Goal: Check status: Check status

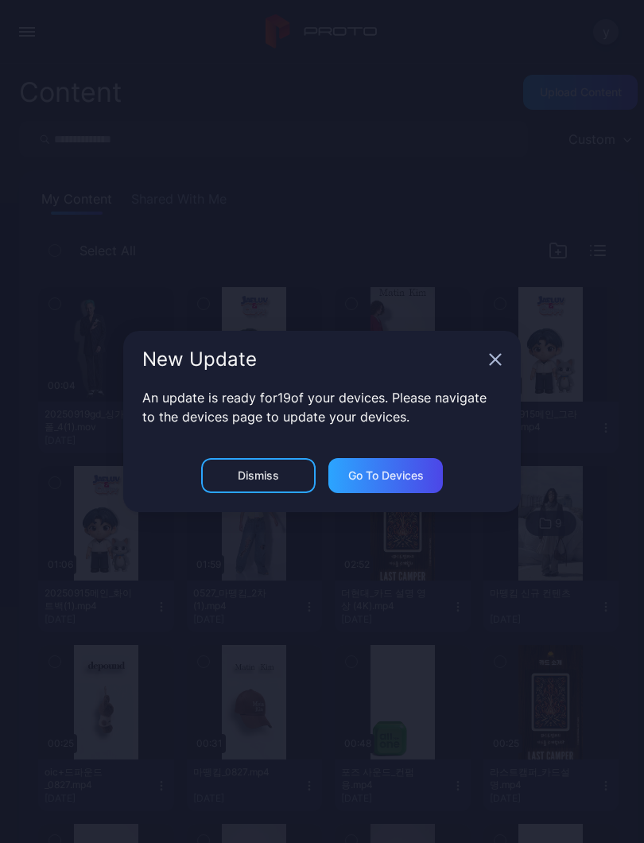
click at [491, 368] on div "New Update" at bounding box center [322, 359] width 398 height 57
click at [517, 356] on div "New Update" at bounding box center [322, 359] width 398 height 57
click at [489, 364] on icon "button" at bounding box center [495, 359] width 13 height 13
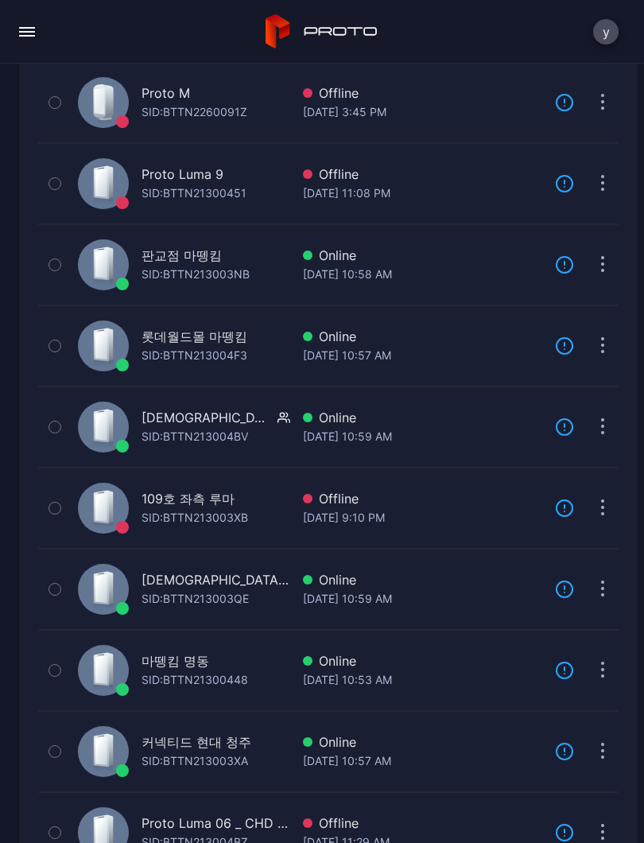
scroll to position [230, 0]
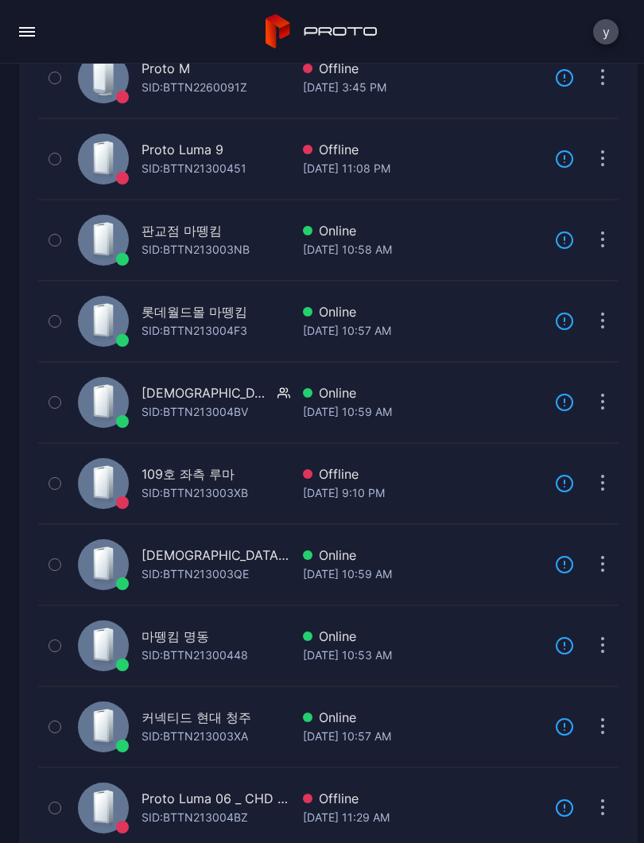
click at [168, 646] on div "SID: BTTN21300448" at bounding box center [195, 655] width 107 height 19
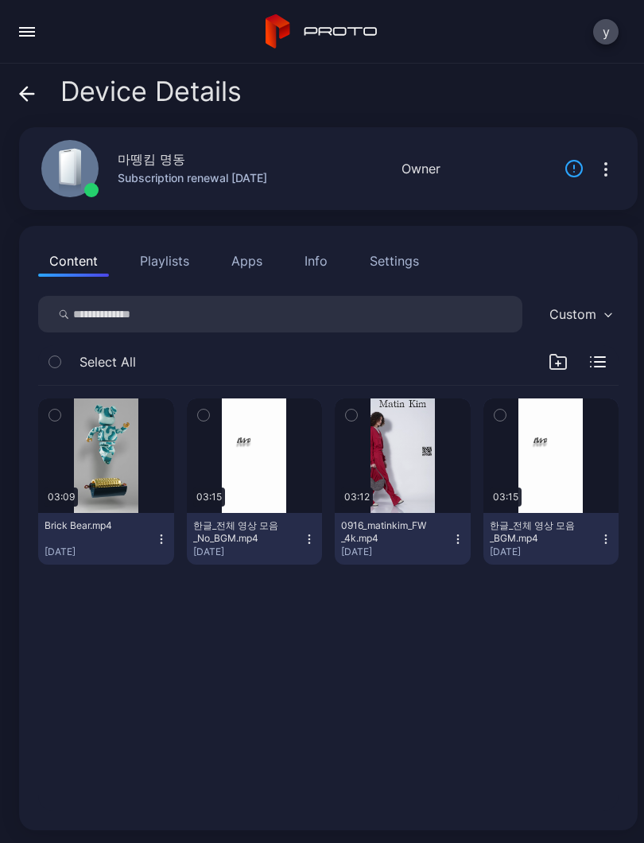
click at [430, 466] on button "button" at bounding box center [403, 456] width 136 height 115
click at [0, 0] on div "button" at bounding box center [0, 0] width 0 height 0
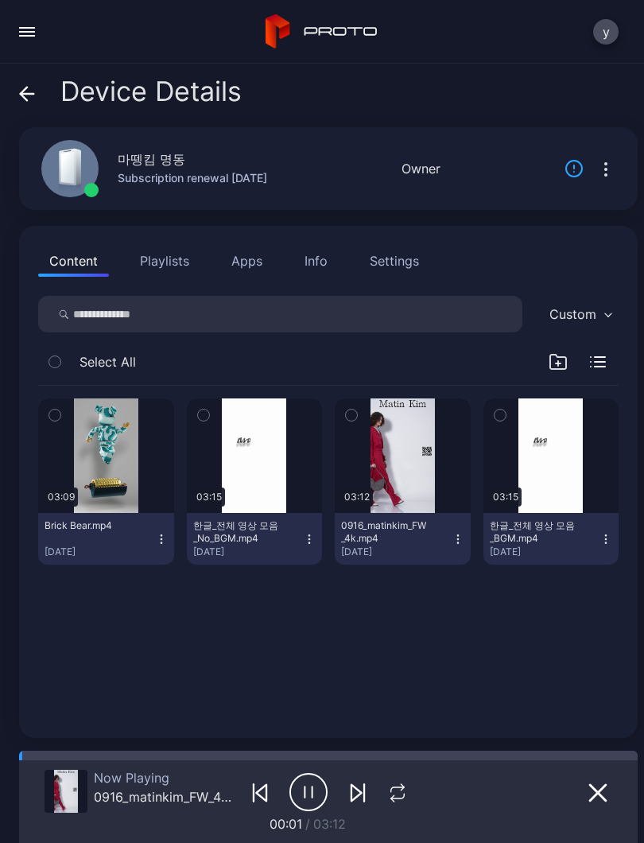
click at [311, 788] on icon "button" at bounding box center [309, 793] width 38 height 40
click at [400, 790] on icon "button" at bounding box center [397, 793] width 21 height 19
click at [399, 789] on icon "button" at bounding box center [397, 793] width 26 height 19
